Goal: Information Seeking & Learning: Obtain resource

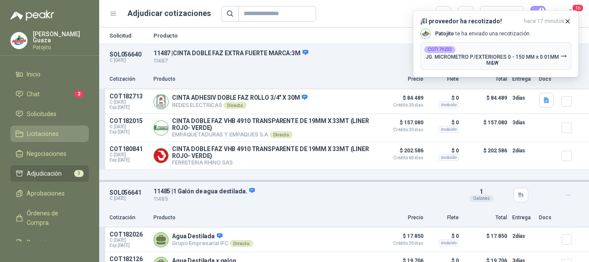
click at [49, 137] on span "Licitaciones" at bounding box center [43, 133] width 32 height 9
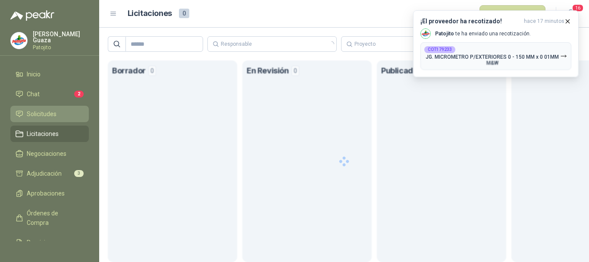
click at [48, 108] on link "Solicitudes" at bounding box center [49, 114] width 78 height 16
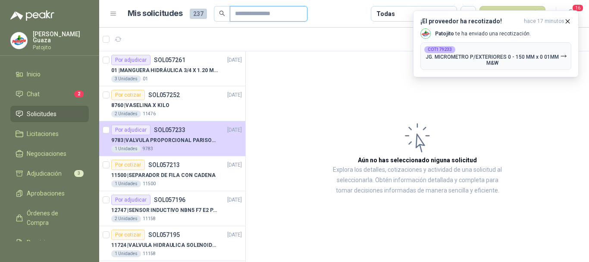
click at [241, 13] on input "text" at bounding box center [265, 13] width 60 height 15
type input "******"
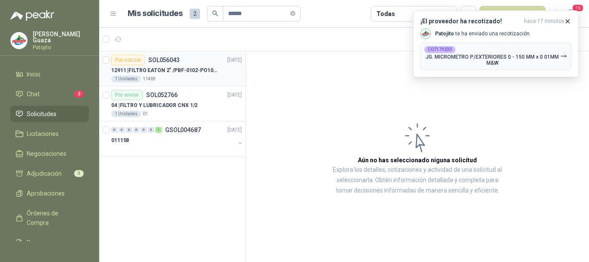
click at [223, 75] on div "1 Unidades 11469" at bounding box center [176, 78] width 131 height 7
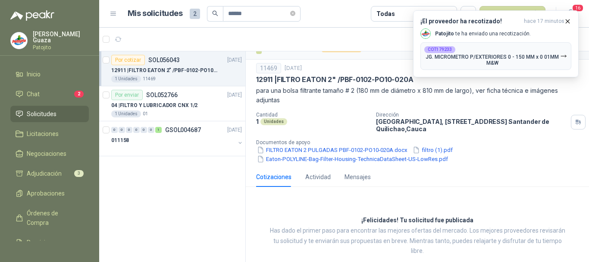
scroll to position [29, 0]
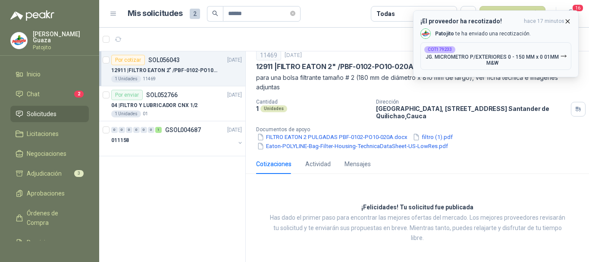
click at [571, 18] on icon "button" at bounding box center [567, 21] width 7 height 7
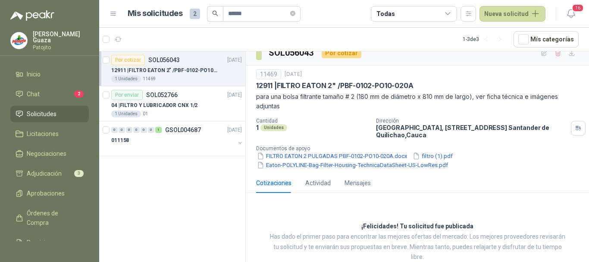
scroll to position [0, 0]
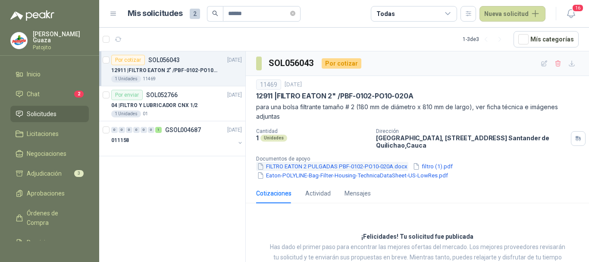
click at [378, 166] on button "FILTRO EATON 2 PULGADAS PBF-0102-PO10-020A.docx" at bounding box center [332, 166] width 152 height 9
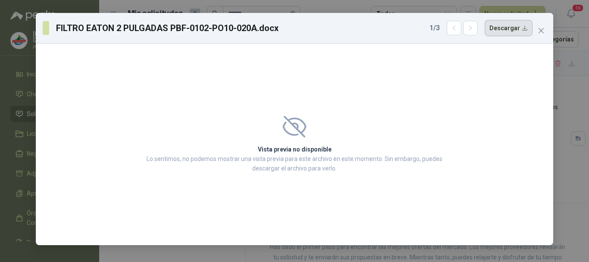
click at [519, 25] on button "Descargar" at bounding box center [508, 28] width 48 height 16
drag, startPoint x: 418, startPoint y: 3, endPoint x: 409, endPoint y: 1, distance: 8.9
click at [418, 3] on div "FILTRO [PERSON_NAME] 2 PULGADAS PBF-0102-PO10-020A.docx 1 / 3 Descargar Vista p…" at bounding box center [294, 131] width 589 height 262
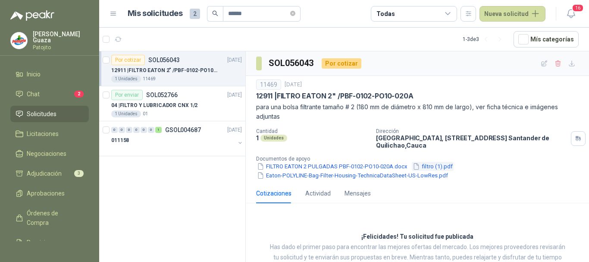
click at [441, 164] on button "filtro (1).pdf" at bounding box center [433, 166] width 42 height 9
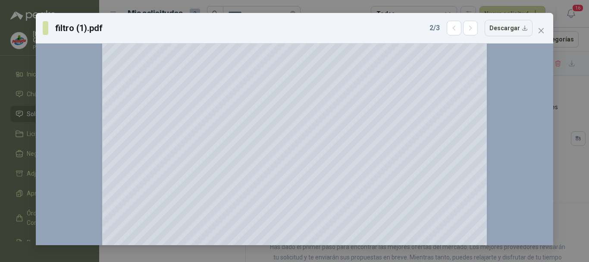
scroll to position [86, 0]
drag, startPoint x: 545, startPoint y: 27, endPoint x: 533, endPoint y: 32, distance: 13.3
click at [544, 27] on button "Close" at bounding box center [541, 31] width 14 height 14
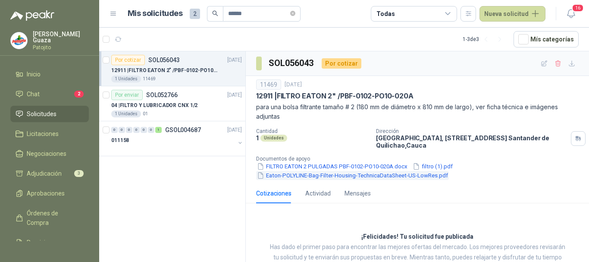
click at [341, 176] on button "Eaton-POLYLINE-Bag-Filter-Housing-TechnicaDataSheet-US-LowRes.pdf" at bounding box center [352, 175] width 193 height 9
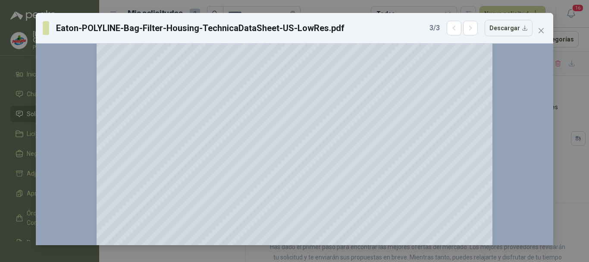
scroll to position [0, 0]
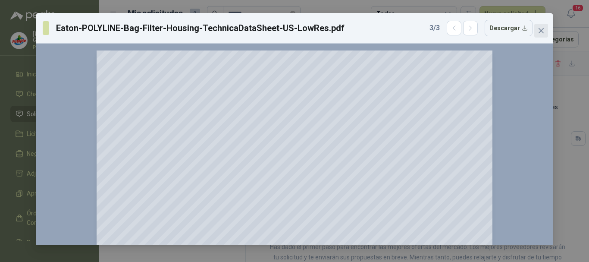
click at [542, 29] on icon "close" at bounding box center [540, 30] width 7 height 7
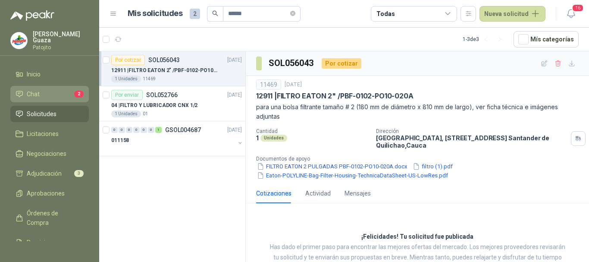
click at [46, 92] on li "Chat 2" at bounding box center [50, 93] width 68 height 9
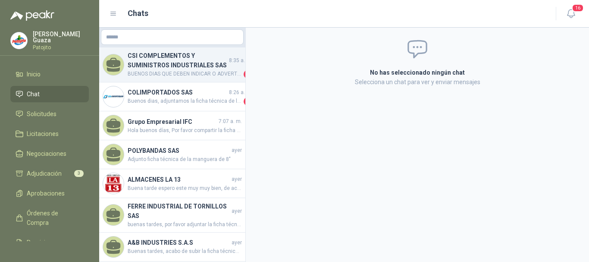
click at [172, 64] on h4 "CSI COMPLEMENTOS Y SUMINISTROS INDUSTRIALES SAS" at bounding box center [178, 60] width 100 height 19
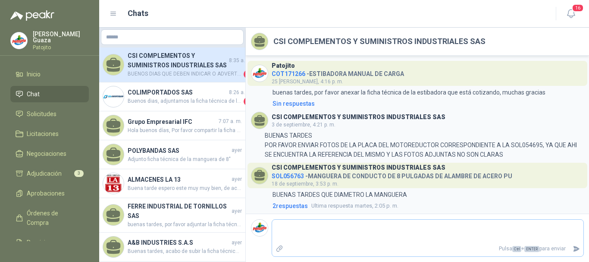
scroll to position [262, 0]
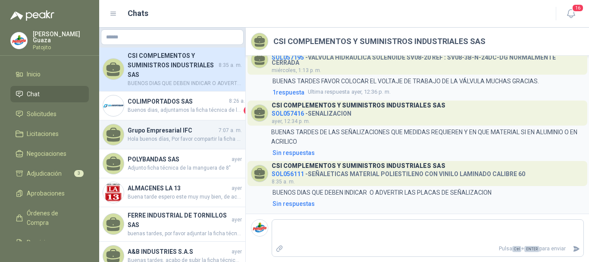
click at [169, 146] on div "Grupo Empresarial IFC 7:07 a. m. Hola buenos días, Por favor compartir la ficha…" at bounding box center [172, 134] width 146 height 29
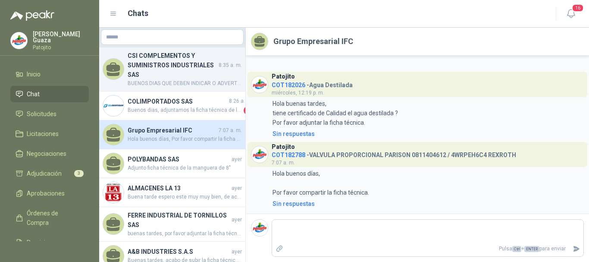
click at [157, 79] on h4 "CSI COMPLEMENTOS Y SUMINISTROS INDUSTRIALES SAS" at bounding box center [172, 65] width 89 height 28
